Goal: Task Accomplishment & Management: Complete application form

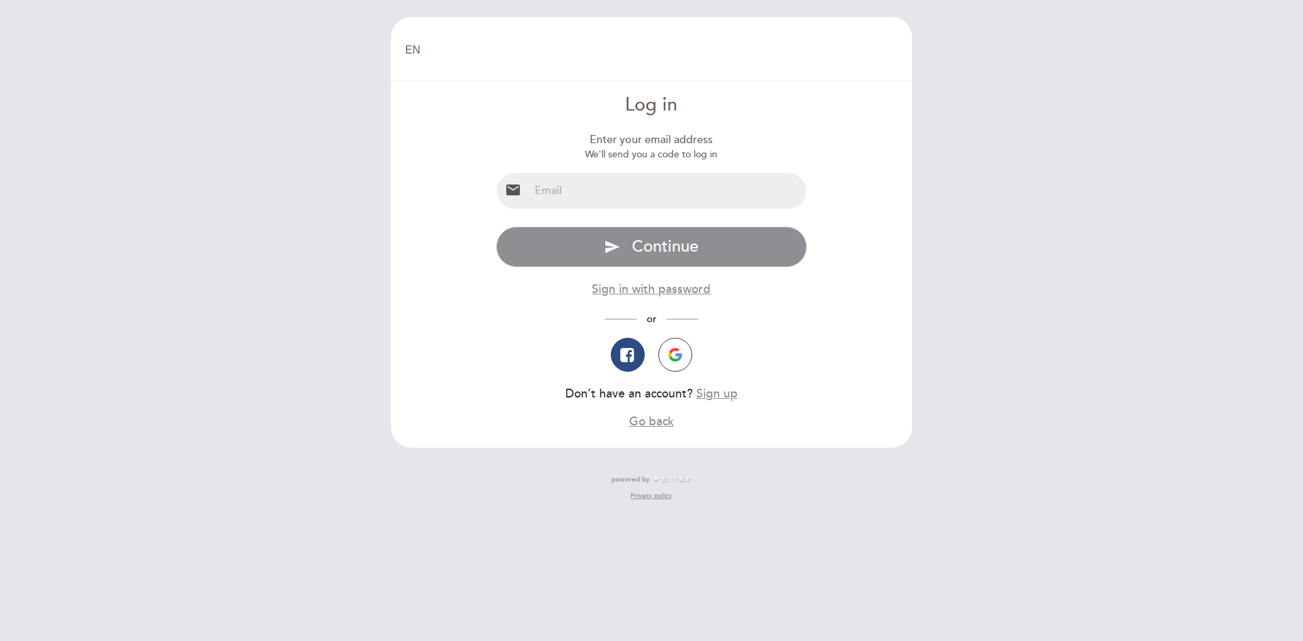
click at [613, 195] on input "email" at bounding box center [668, 191] width 278 height 36
type input "[EMAIL_ADDRESS][DOMAIN_NAME]"
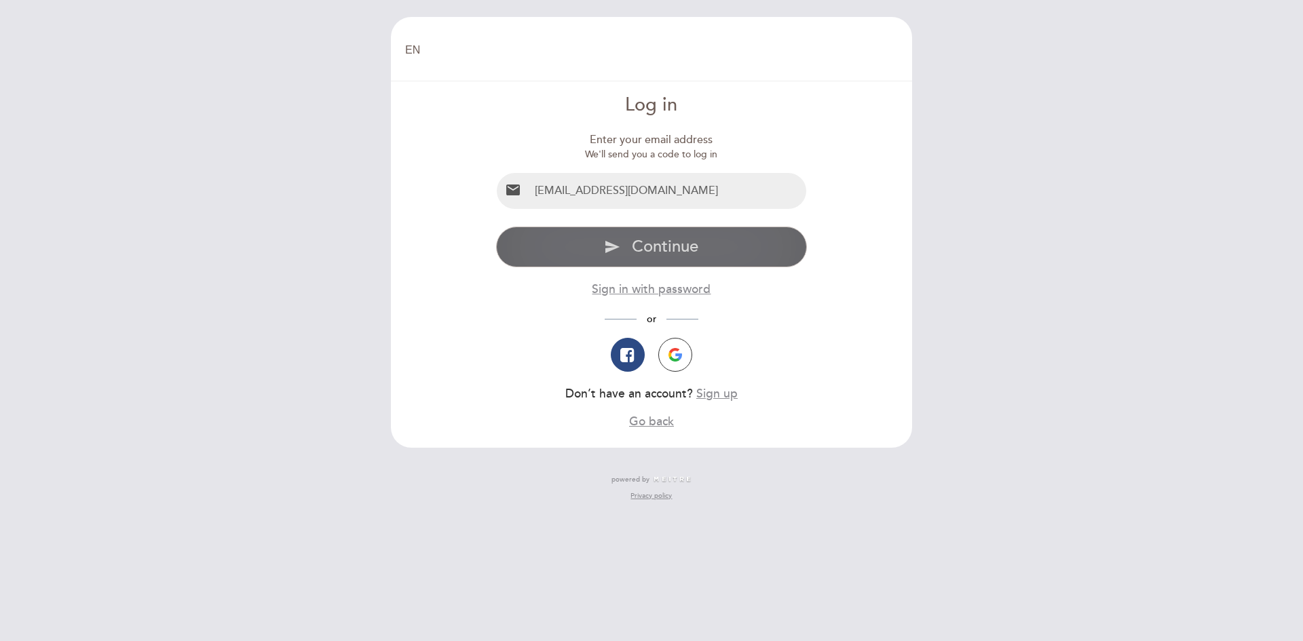
click at [663, 255] on span "Continue" at bounding box center [665, 247] width 67 height 20
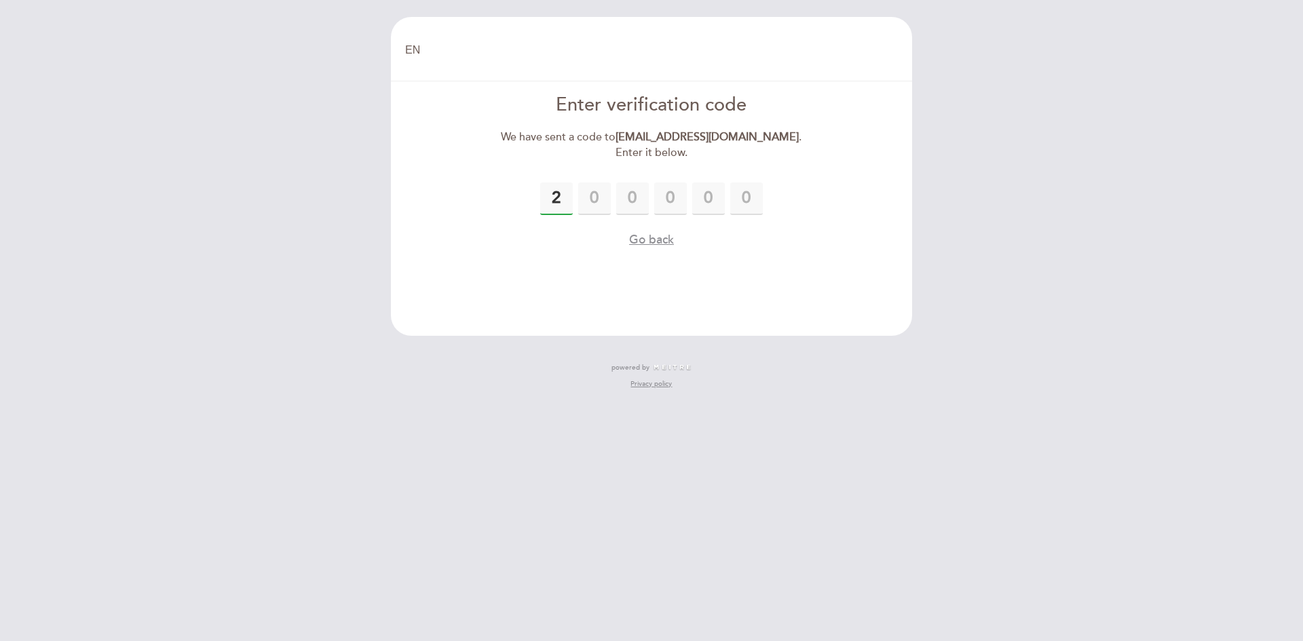
type input "2"
type input "6"
type input "7"
type input "4"
type input "0"
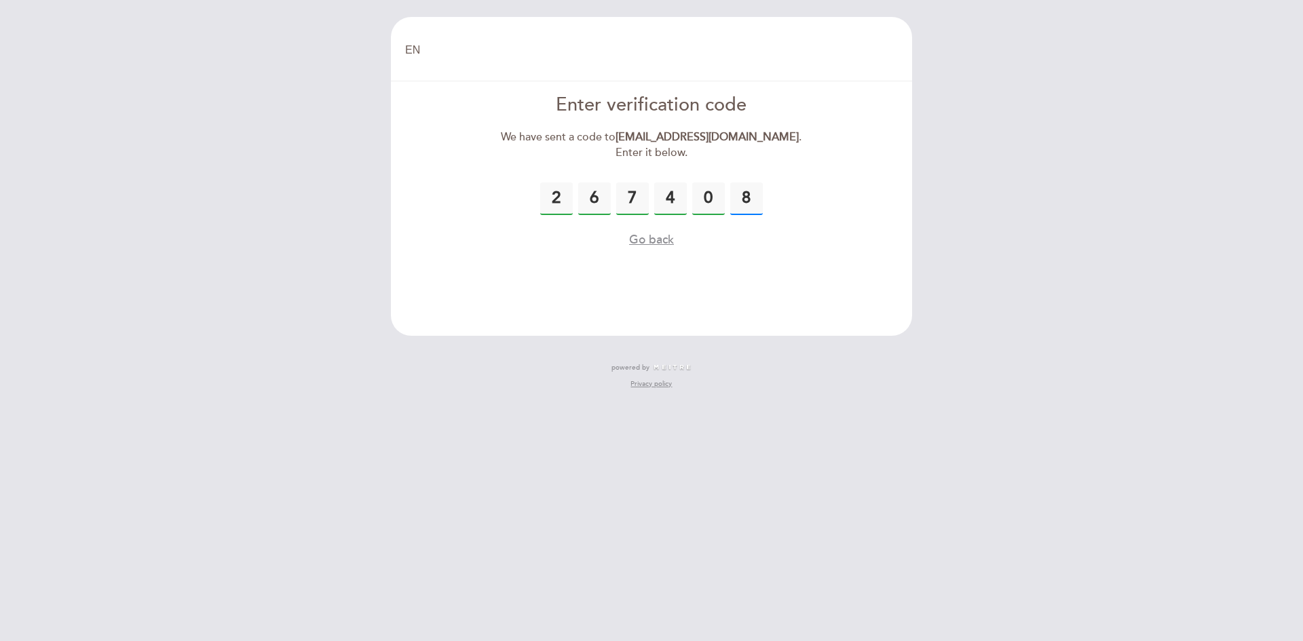
type input "8"
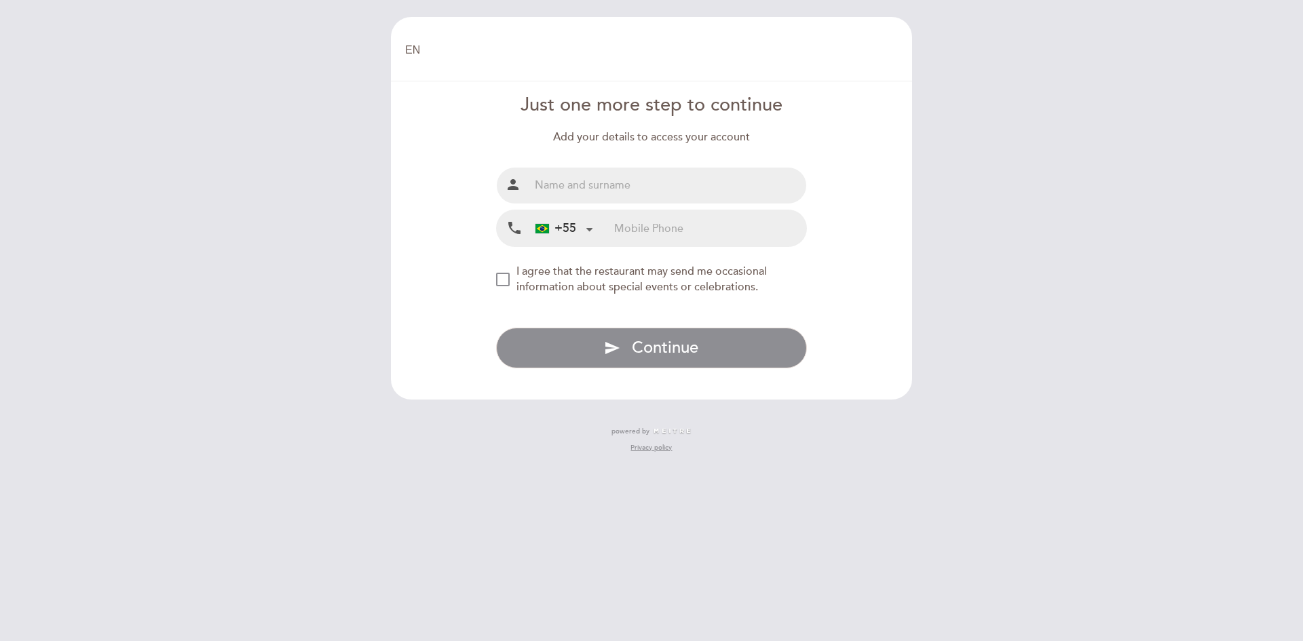
click at [625, 191] on input "text" at bounding box center [668, 186] width 278 height 36
type input "SETEMBRO 24"
click at [634, 188] on input "SETEMBRO 24" at bounding box center [668, 186] width 278 height 36
drag, startPoint x: 627, startPoint y: 185, endPoint x: 523, endPoint y: 185, distance: 103.9
click at [524, 185] on div "person SETEMBRO 24" at bounding box center [652, 185] width 312 height 37
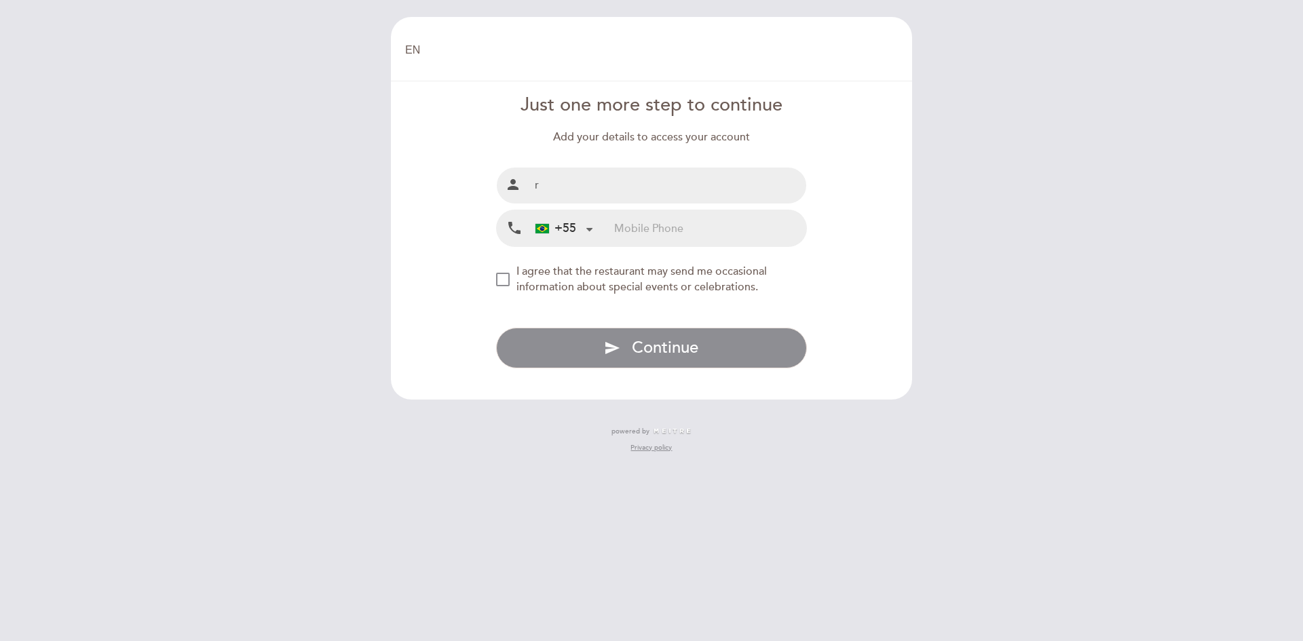
type input "[PERSON_NAME]"
click at [643, 229] on input "tel" at bounding box center [710, 228] width 192 height 36
type input "11991056566"
click at [507, 276] on div "NEW_MODAL_AGREE_RESTAURANT_SEND_OCCASIONAL_INFO" at bounding box center [503, 280] width 14 height 14
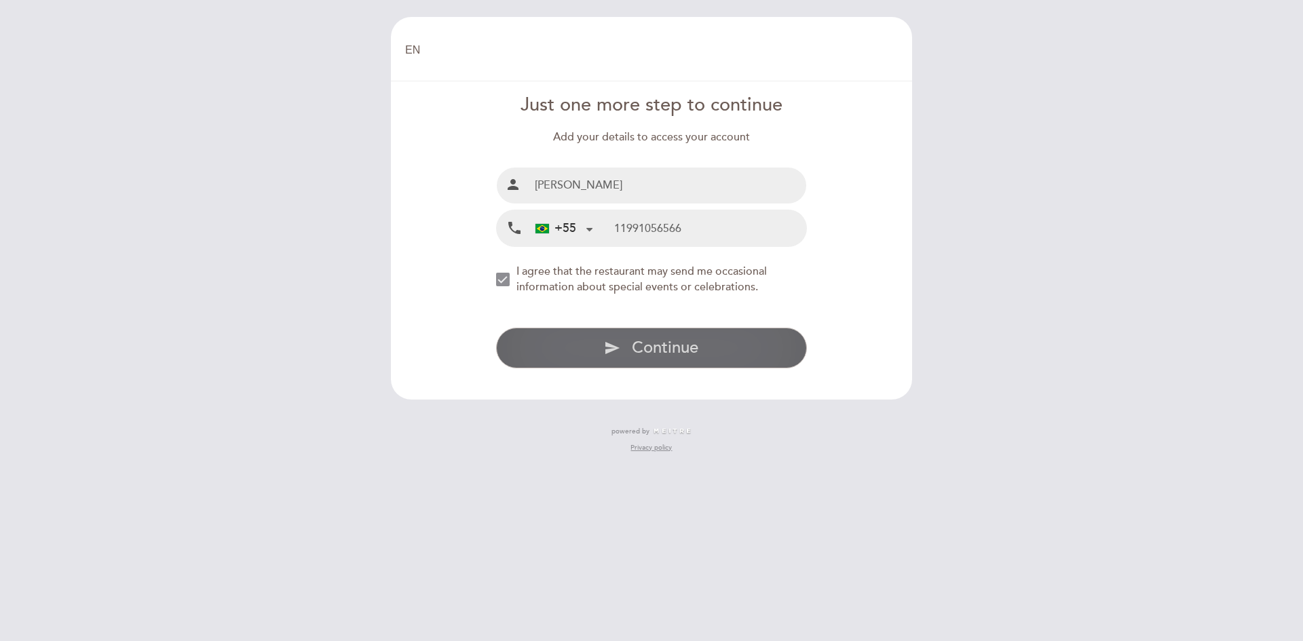
click at [664, 348] on span "Continue" at bounding box center [665, 348] width 67 height 20
